Goal: Task Accomplishment & Management: Complete application form

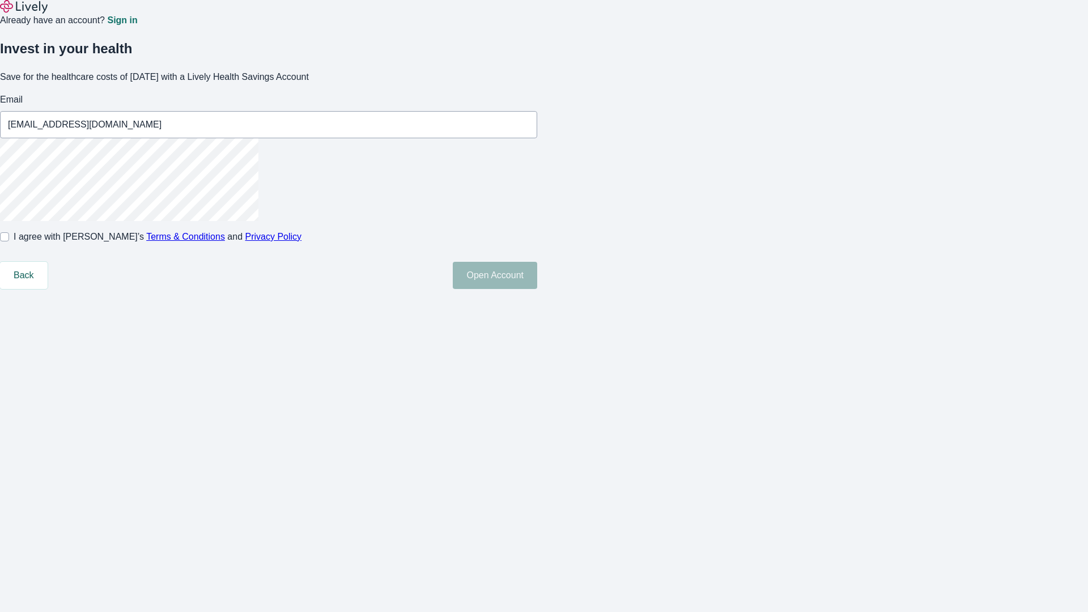
click at [9, 241] on input "I agree with Lively’s Terms & Conditions and Privacy Policy" at bounding box center [4, 236] width 9 height 9
checkbox input "true"
click at [537, 289] on button "Open Account" at bounding box center [495, 275] width 84 height 27
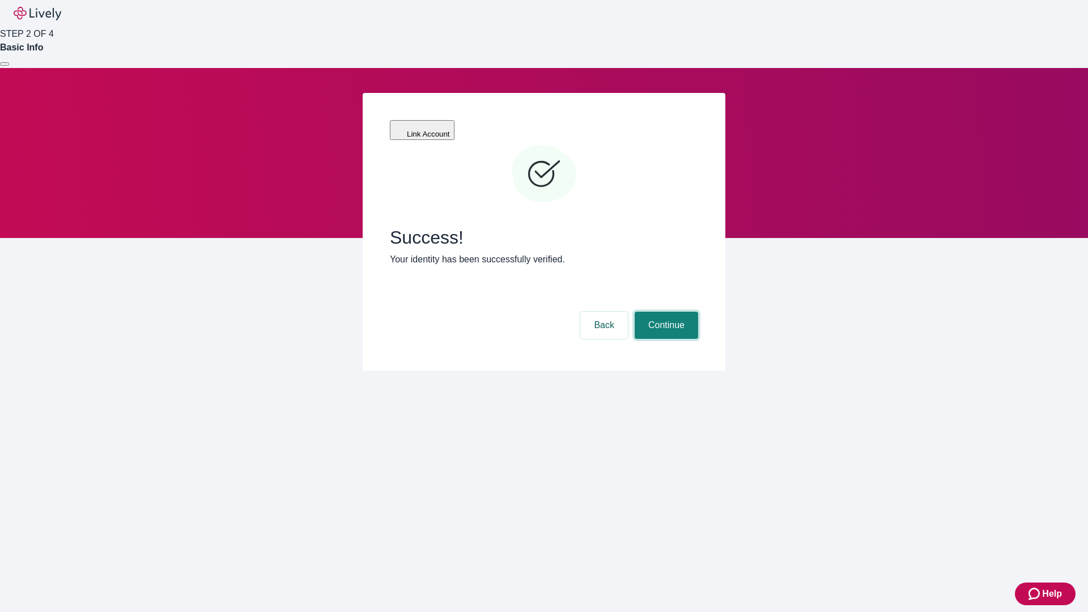
click at [665, 312] on button "Continue" at bounding box center [666, 325] width 63 height 27
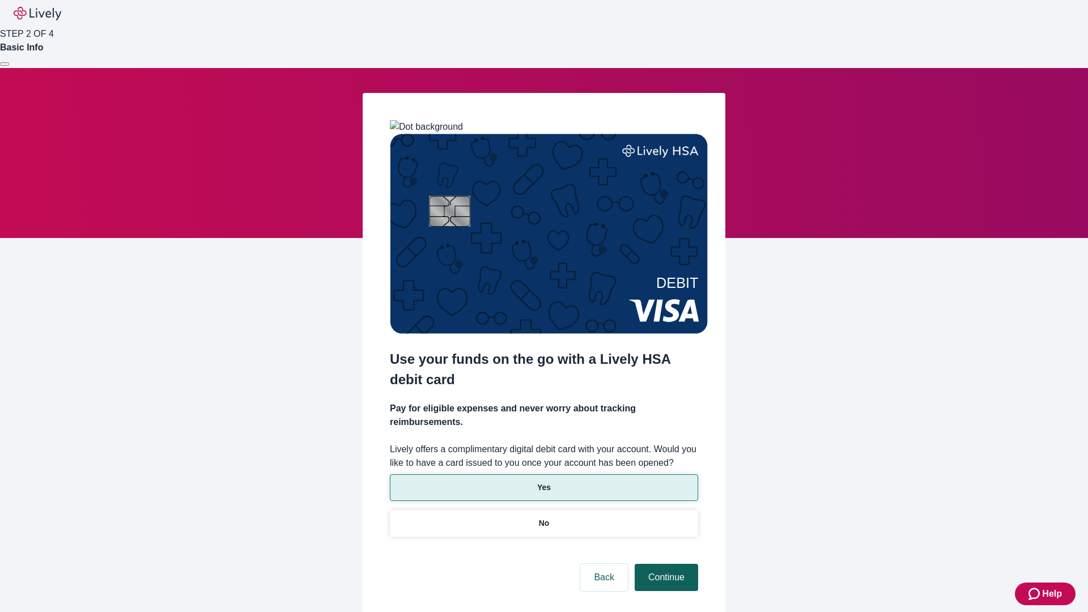
click at [543, 482] on p "Yes" at bounding box center [544, 488] width 14 height 12
click at [665, 564] on button "Continue" at bounding box center [666, 577] width 63 height 27
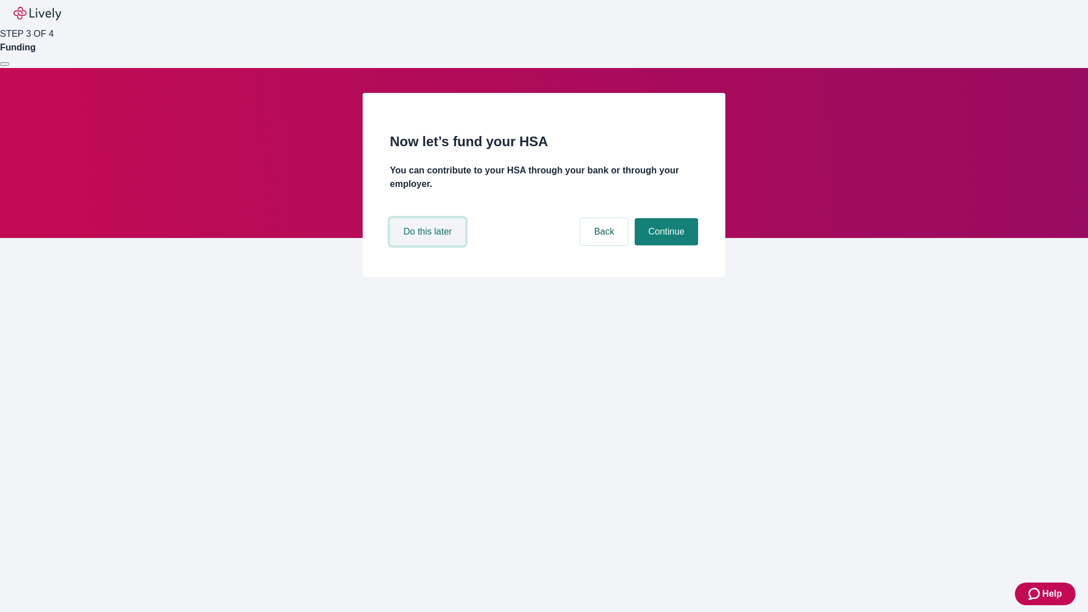
click at [429, 245] on button "Do this later" at bounding box center [427, 231] width 75 height 27
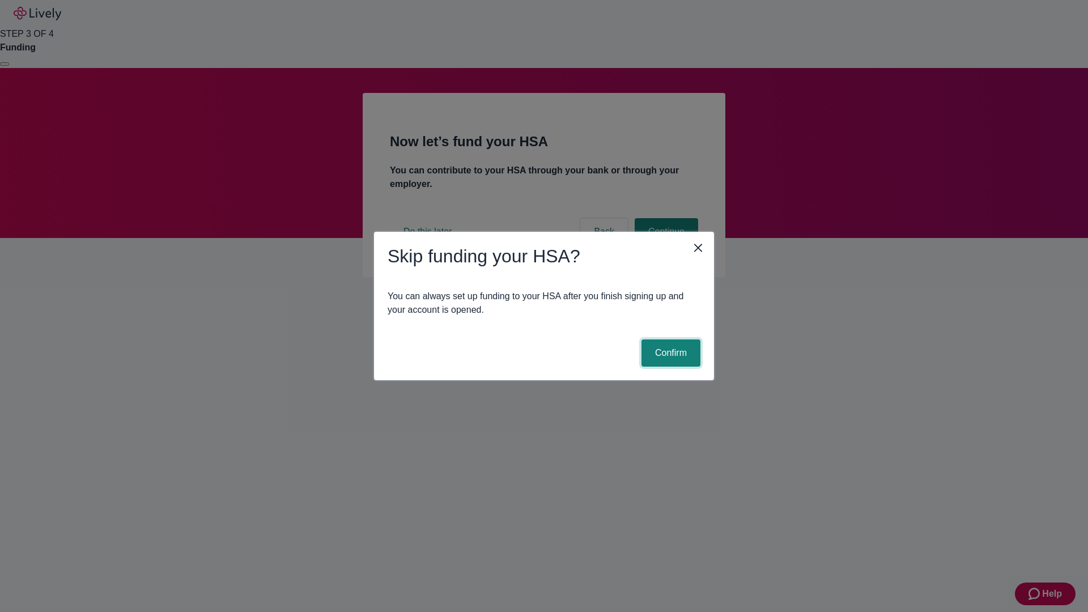
click at [669, 353] on button "Confirm" at bounding box center [670, 352] width 59 height 27
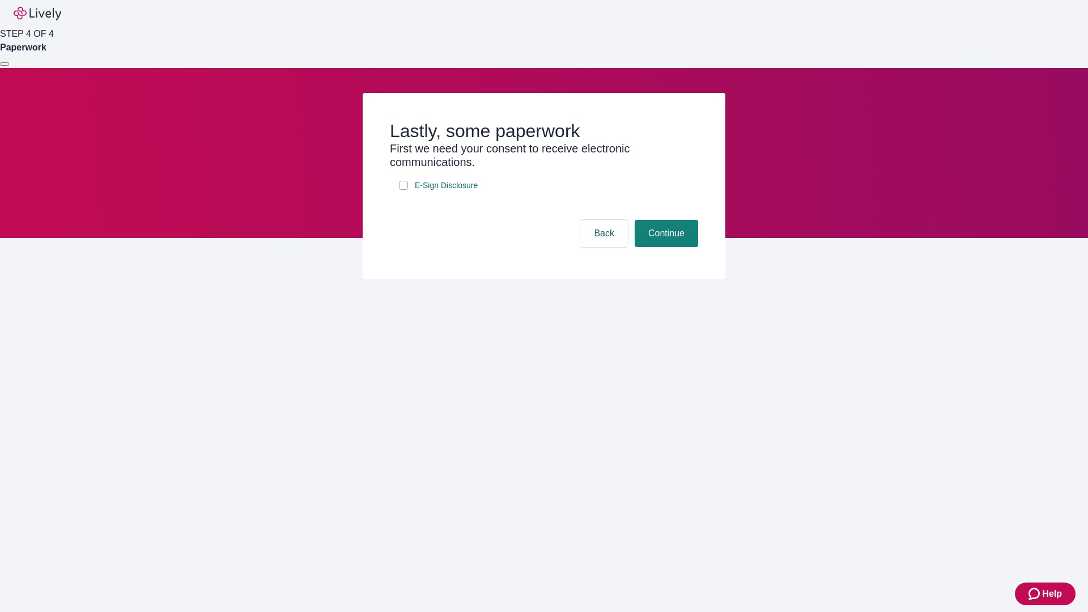
click at [403, 190] on input "E-Sign Disclosure" at bounding box center [403, 185] width 9 height 9
checkbox input "true"
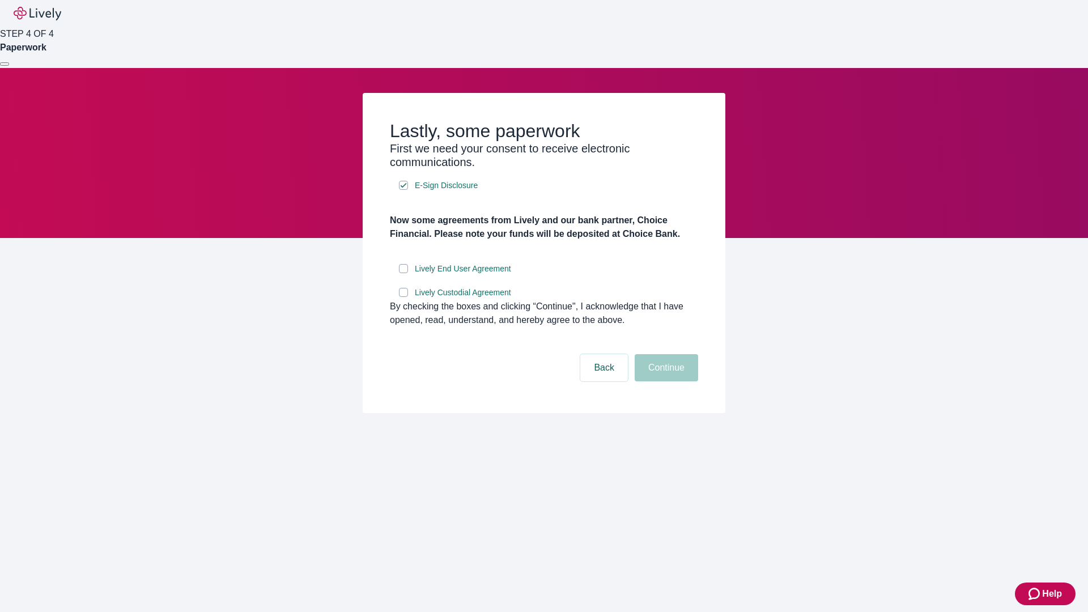
click at [403, 273] on input "Lively End User Agreement" at bounding box center [403, 268] width 9 height 9
checkbox input "true"
click at [403, 297] on input "Lively Custodial Agreement" at bounding box center [403, 292] width 9 height 9
checkbox input "true"
click at [665, 381] on button "Continue" at bounding box center [666, 367] width 63 height 27
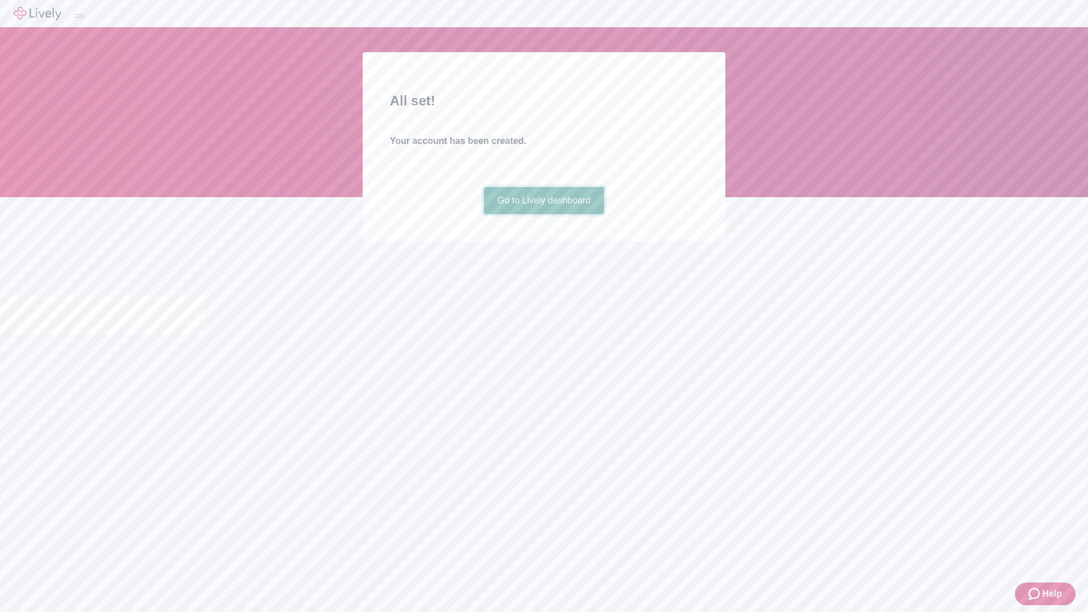
click at [543, 214] on link "Go to Lively dashboard" at bounding box center [544, 200] width 121 height 27
